Goal: Task Accomplishment & Management: Use online tool/utility

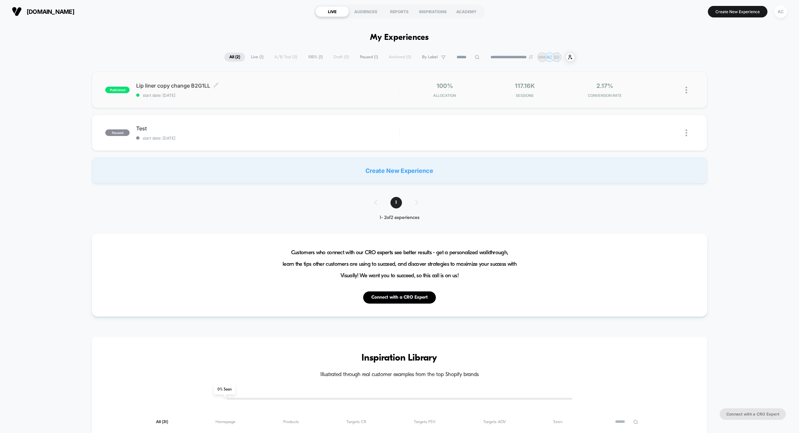
click at [310, 96] on span "start date: [DATE]" at bounding box center [267, 95] width 263 height 5
click at [736, 14] on button "Create New Experience" at bounding box center [738, 12] width 60 height 12
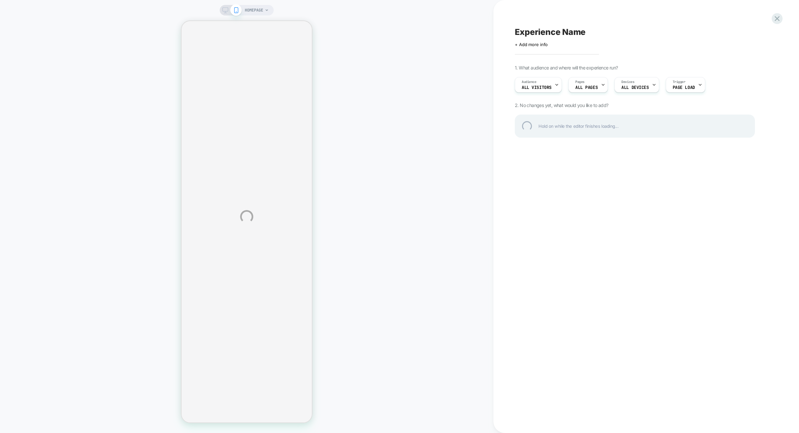
click at [253, 13] on div "HOMEPAGE Experience Name Click to edit experience details + Add more info 1. Wh…" at bounding box center [399, 216] width 799 height 433
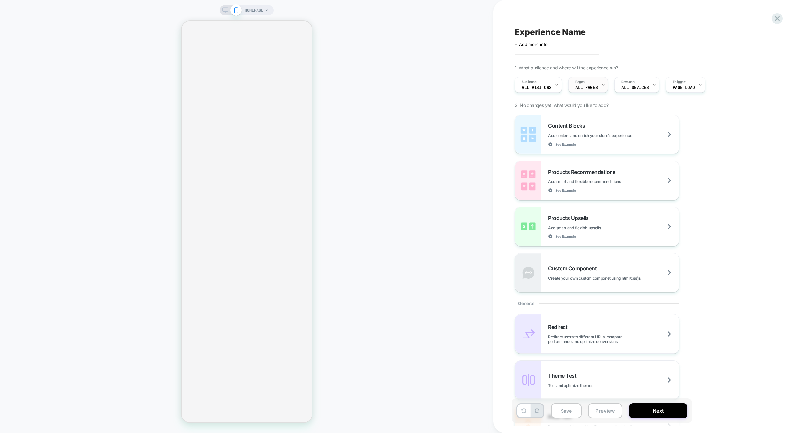
click at [596, 85] on span "ALL PAGES" at bounding box center [586, 87] width 22 height 5
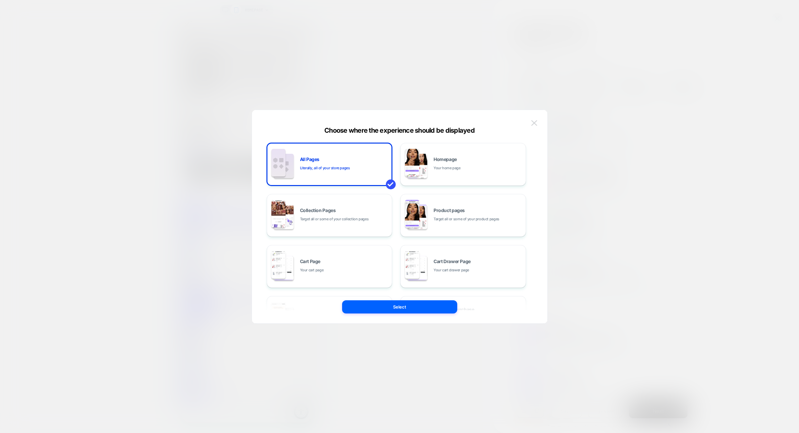
click at [535, 118] on button at bounding box center [534, 123] width 10 height 10
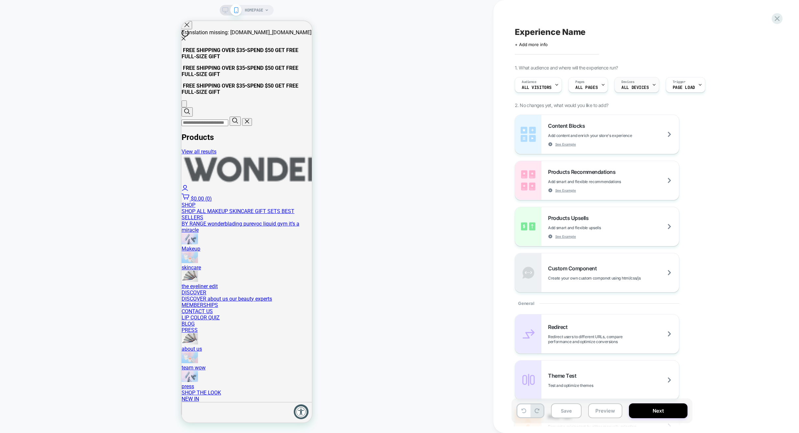
click at [634, 86] on span "ALL DEVICES" at bounding box center [635, 87] width 27 height 5
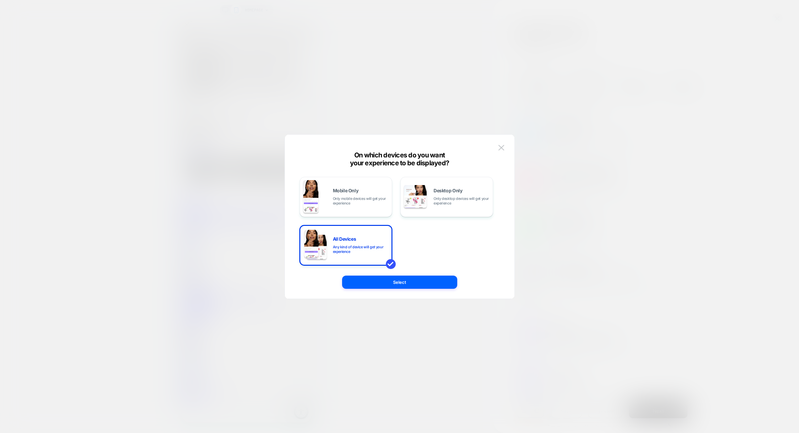
click at [500, 145] on img at bounding box center [501, 148] width 6 height 6
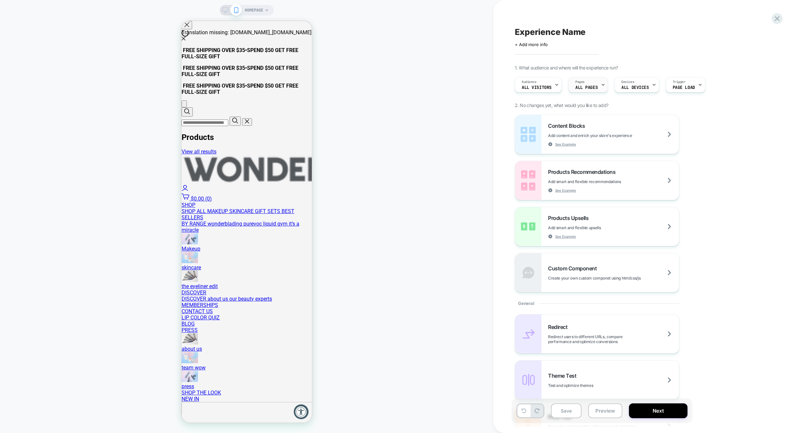
click at [596, 84] on div "Pages ALL PAGES" at bounding box center [587, 84] width 36 height 15
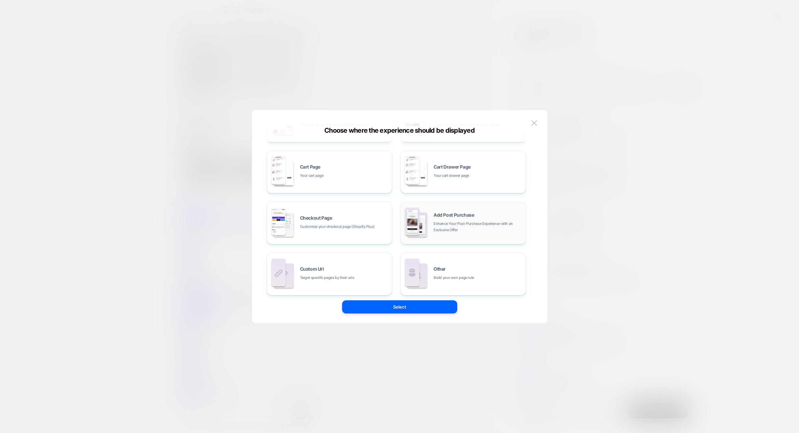
scroll to position [99, 0]
click at [321, 274] on span "Target specific pages by their urls" at bounding box center [327, 272] width 54 height 6
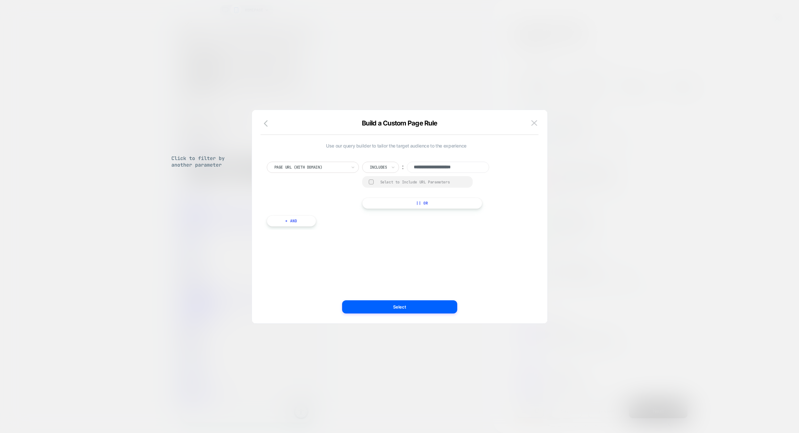
scroll to position [0, 0]
click at [442, 166] on input "**********" at bounding box center [448, 167] width 82 height 11
paste input "**********"
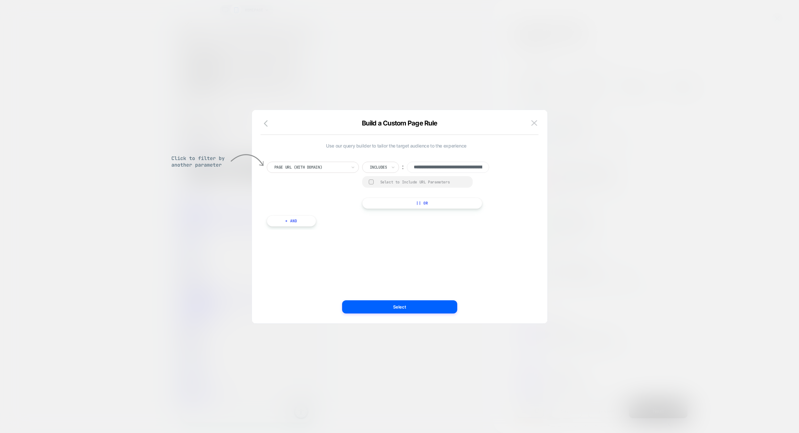
drag, startPoint x: 441, startPoint y: 168, endPoint x: 411, endPoint y: 172, distance: 29.8
click at [355, 170] on div "**********" at bounding box center [396, 185] width 259 height 47
drag, startPoint x: 445, startPoint y: 167, endPoint x: 447, endPoint y: 183, distance: 15.9
click at [438, 169] on input "**********" at bounding box center [448, 167] width 82 height 11
type input "**********"
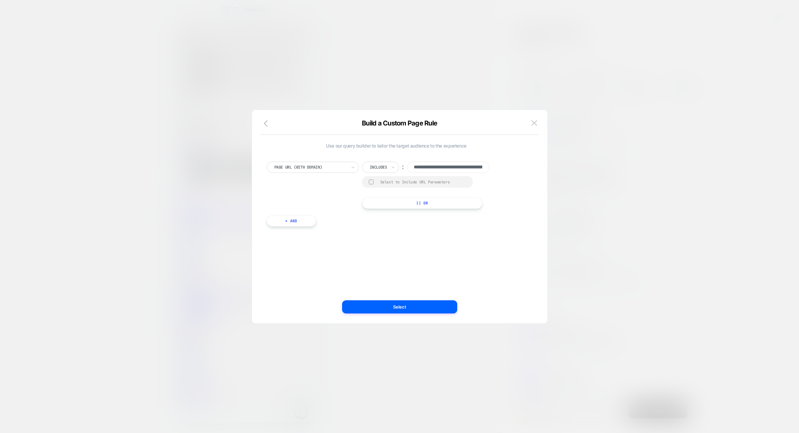
click at [418, 306] on button "Select" at bounding box center [399, 306] width 115 height 13
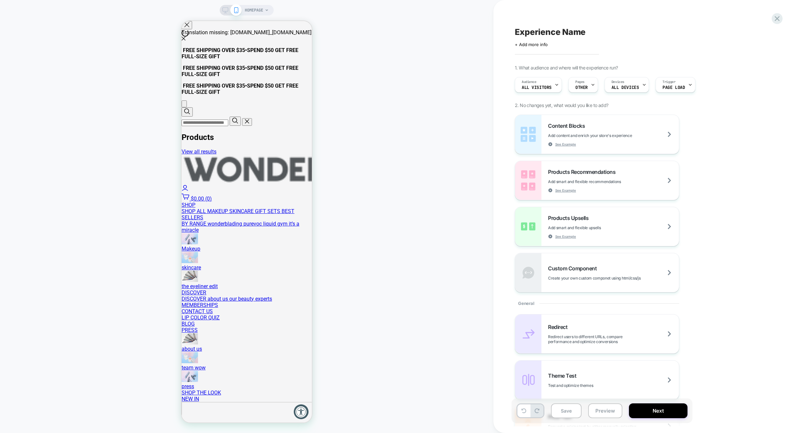
click at [256, 8] on span "HOMEPAGE" at bounding box center [254, 10] width 18 height 11
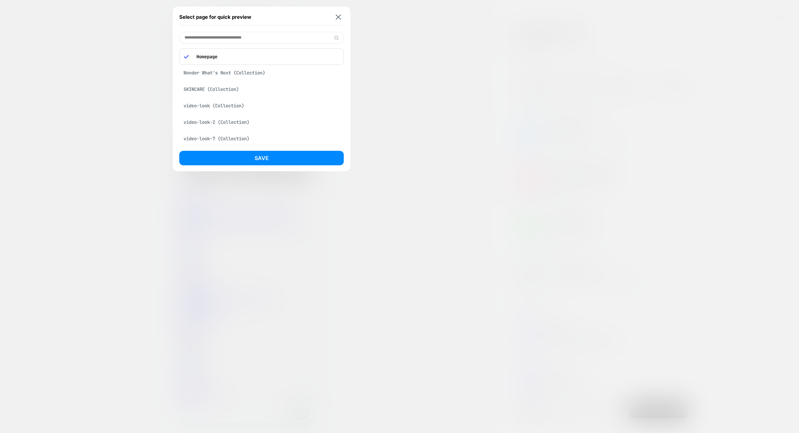
click at [232, 38] on input at bounding box center [261, 38] width 165 height 12
type input "*****"
click at [250, 55] on div "Hyper-Bond™ Serum Foundation (Product)" at bounding box center [261, 54] width 165 height 13
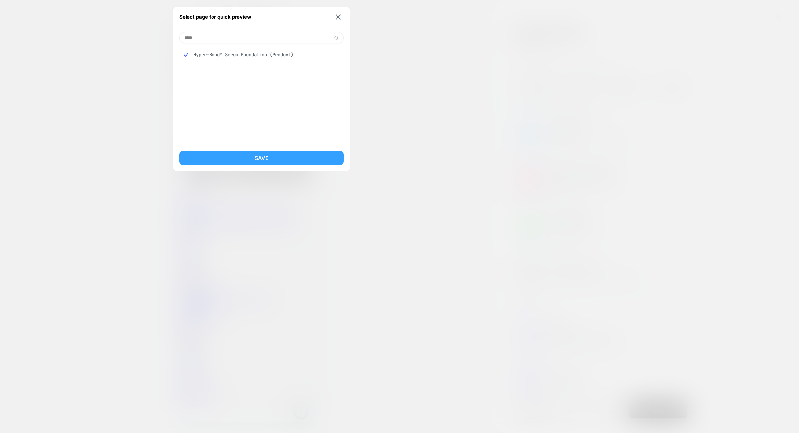
click at [266, 158] on button "Save" at bounding box center [261, 158] width 165 height 14
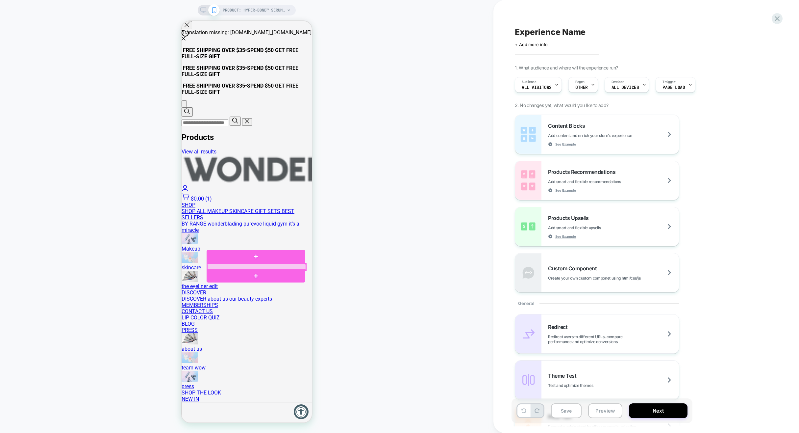
click at [266, 266] on div at bounding box center [256, 267] width 99 height 6
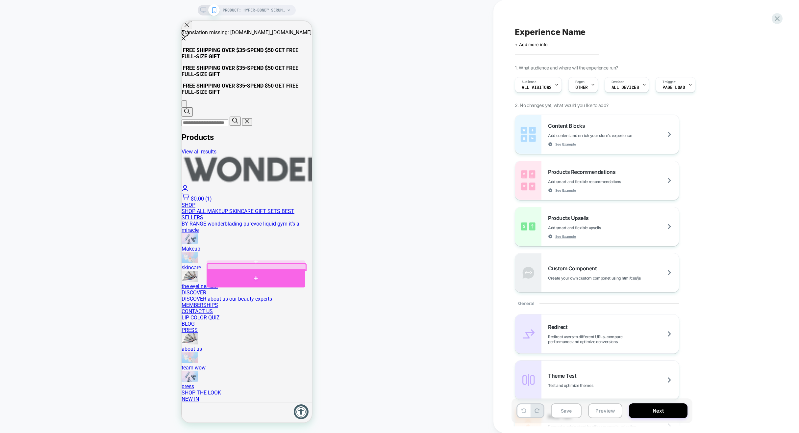
click at [261, 269] on div at bounding box center [256, 278] width 99 height 18
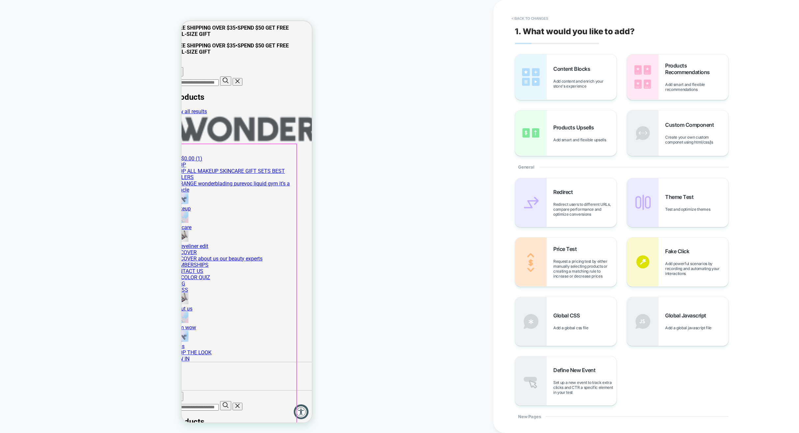
scroll to position [50, 12]
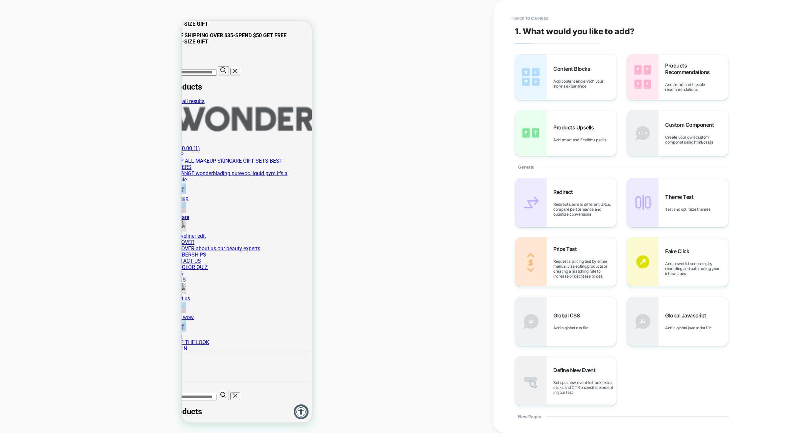
drag, startPoint x: 295, startPoint y: 222, endPoint x: 298, endPoint y: 223, distance: 3.8
drag, startPoint x: 303, startPoint y: 224, endPoint x: 298, endPoint y: 222, distance: 4.5
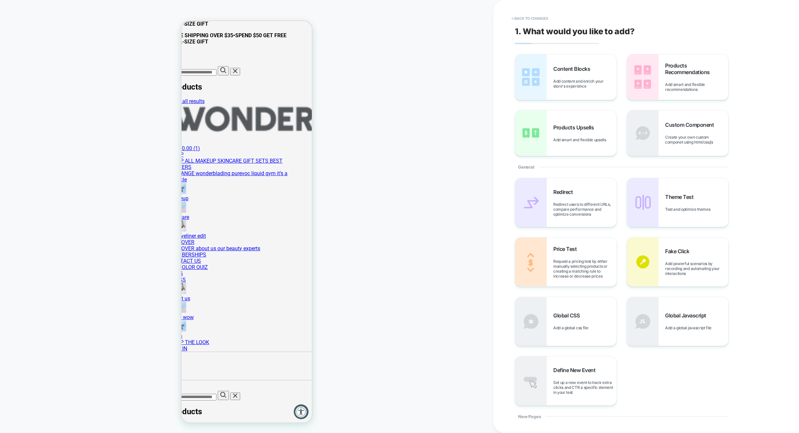
drag, startPoint x: 298, startPoint y: 222, endPoint x: 253, endPoint y: 214, distance: 45.9
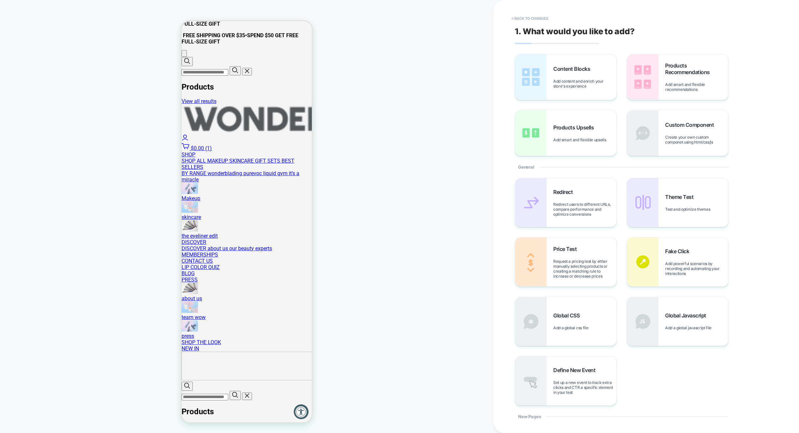
drag, startPoint x: 289, startPoint y: 222, endPoint x: 301, endPoint y: 221, distance: 12.2
drag, startPoint x: 302, startPoint y: 221, endPoint x: 251, endPoint y: 238, distance: 54.0
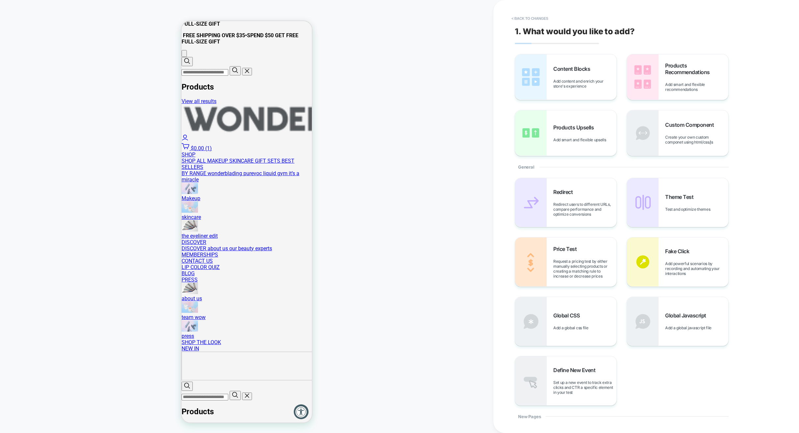
drag, startPoint x: 250, startPoint y: 237, endPoint x: 247, endPoint y: 234, distance: 4.2
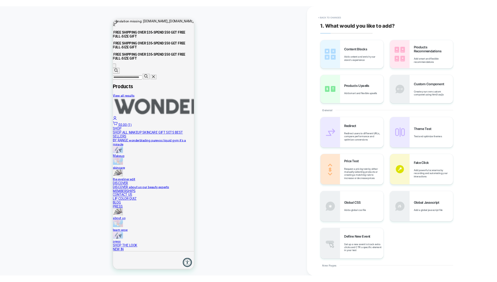
scroll to position [0, 0]
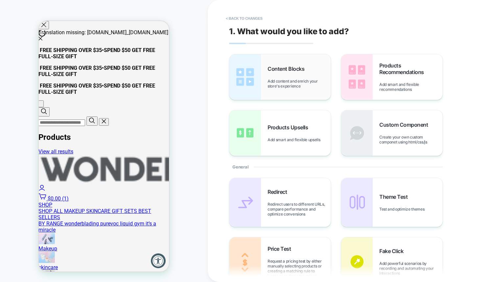
click at [304, 71] on span "Content Blocks" at bounding box center [288, 68] width 40 height 7
